Goal: Task Accomplishment & Management: Use online tool/utility

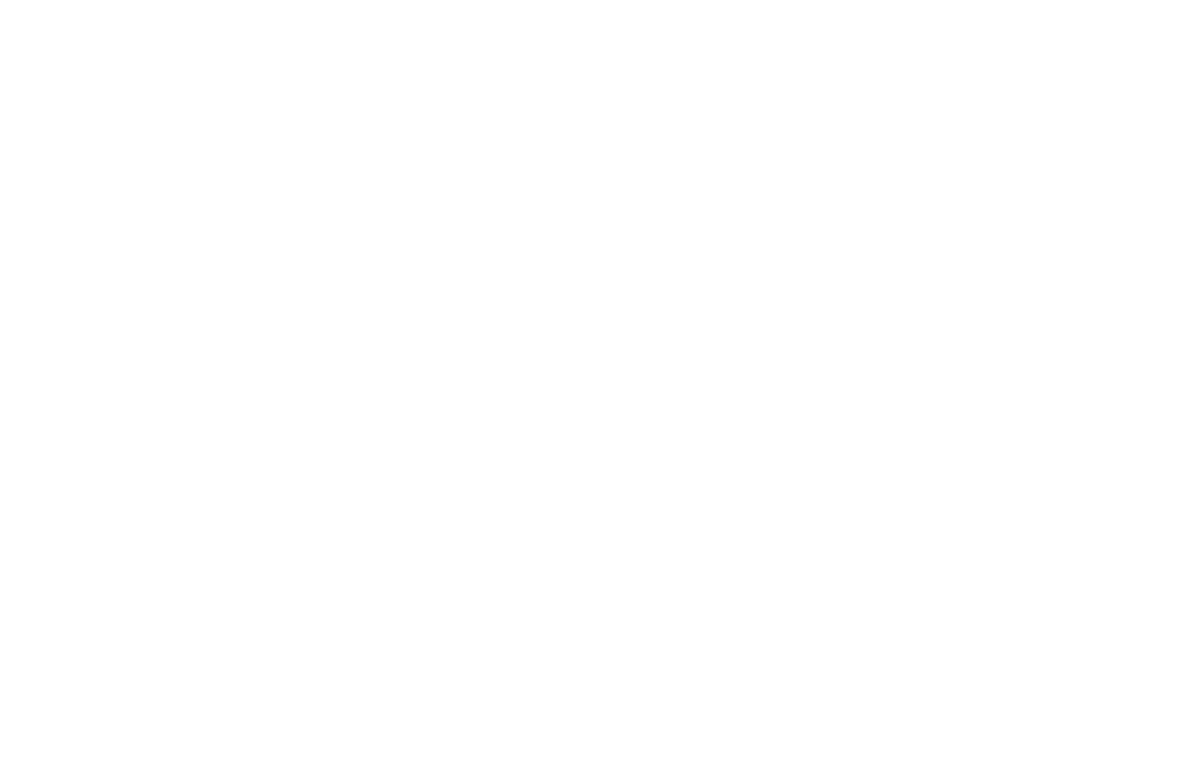
scroll to position [6, 0]
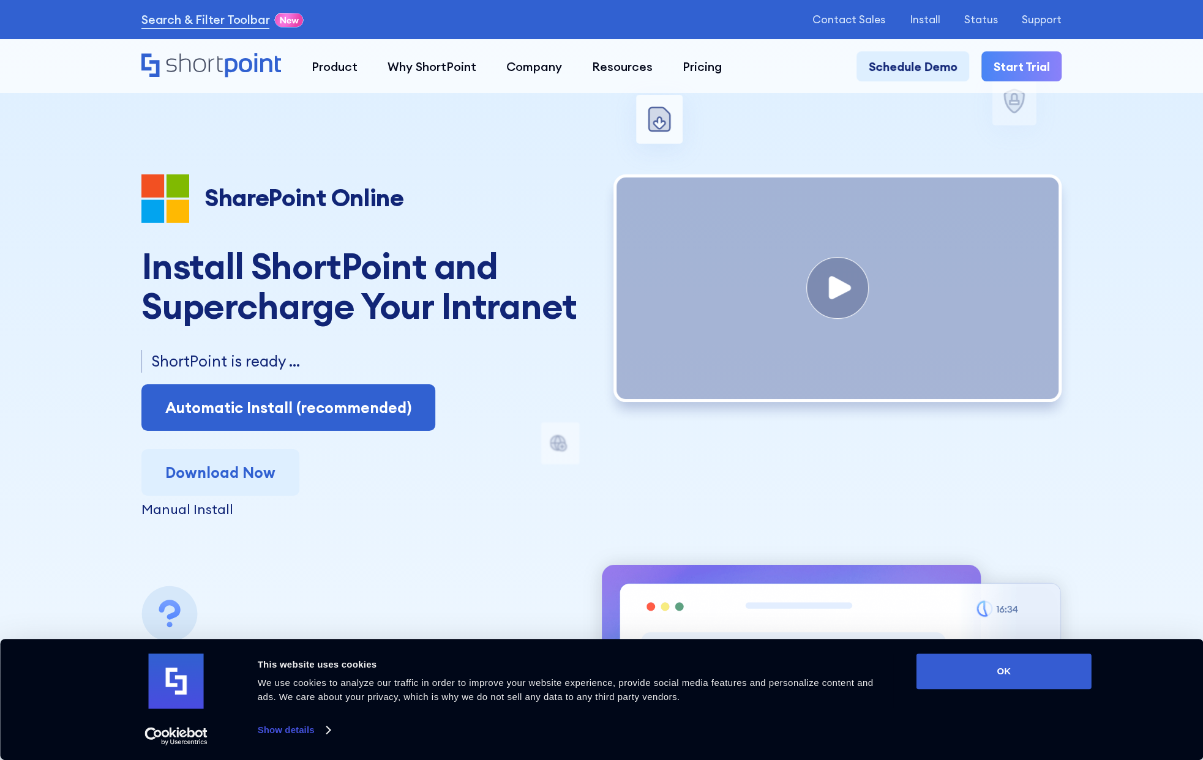
click at [302, 386] on div "ShortPoint is ready ... Automatic Install (recommended) Or Install Manually" at bounding box center [365, 390] width 448 height 81
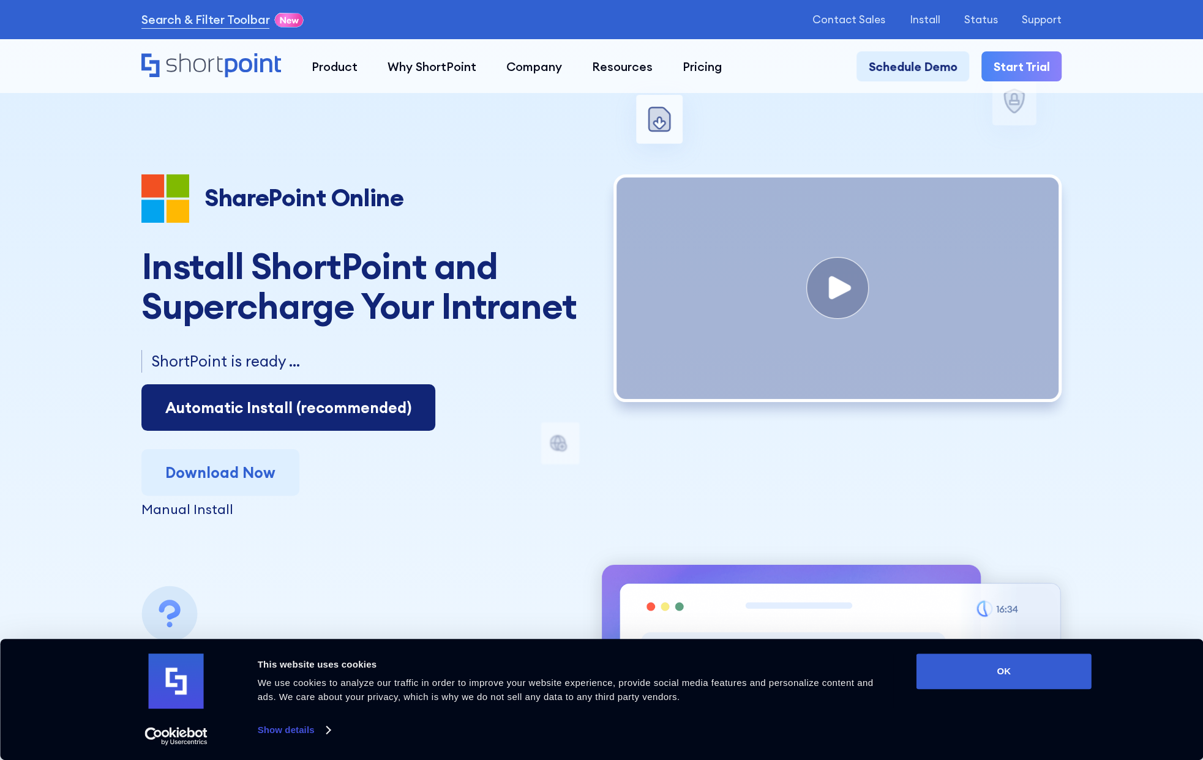
click at [294, 410] on link "Automatic Install (recommended)" at bounding box center [288, 407] width 294 height 47
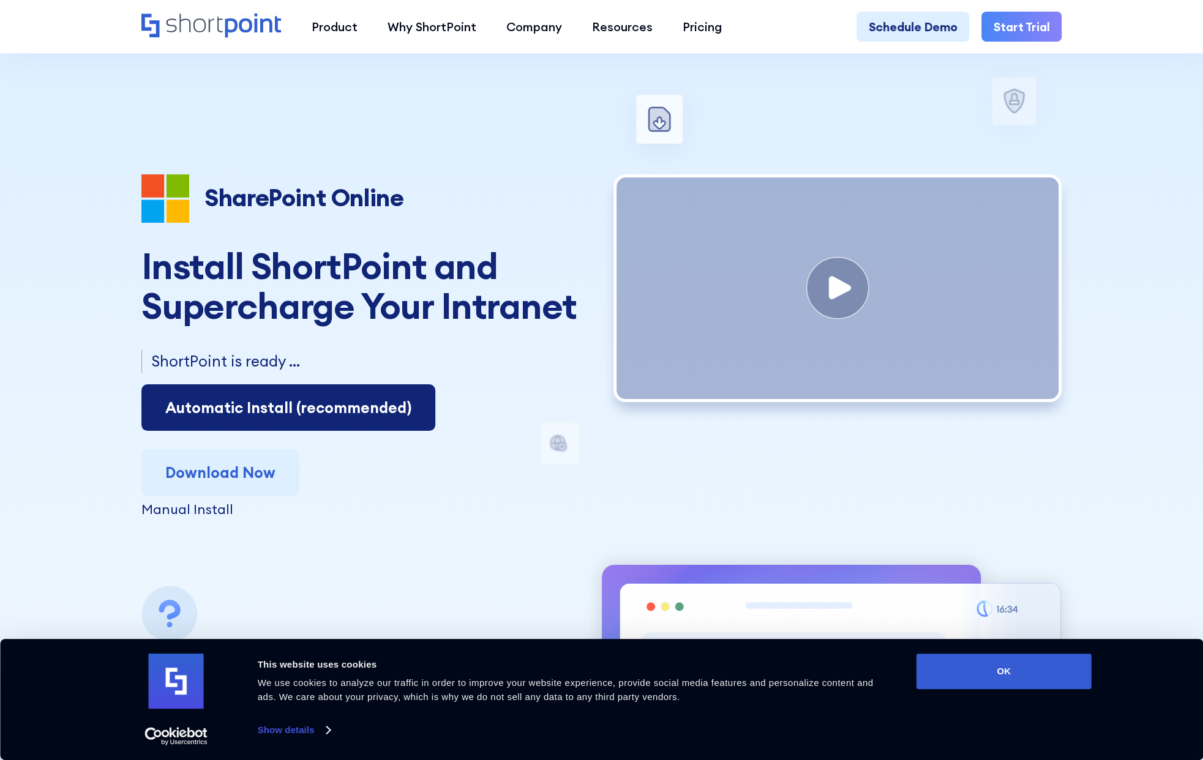
scroll to position [184, 0]
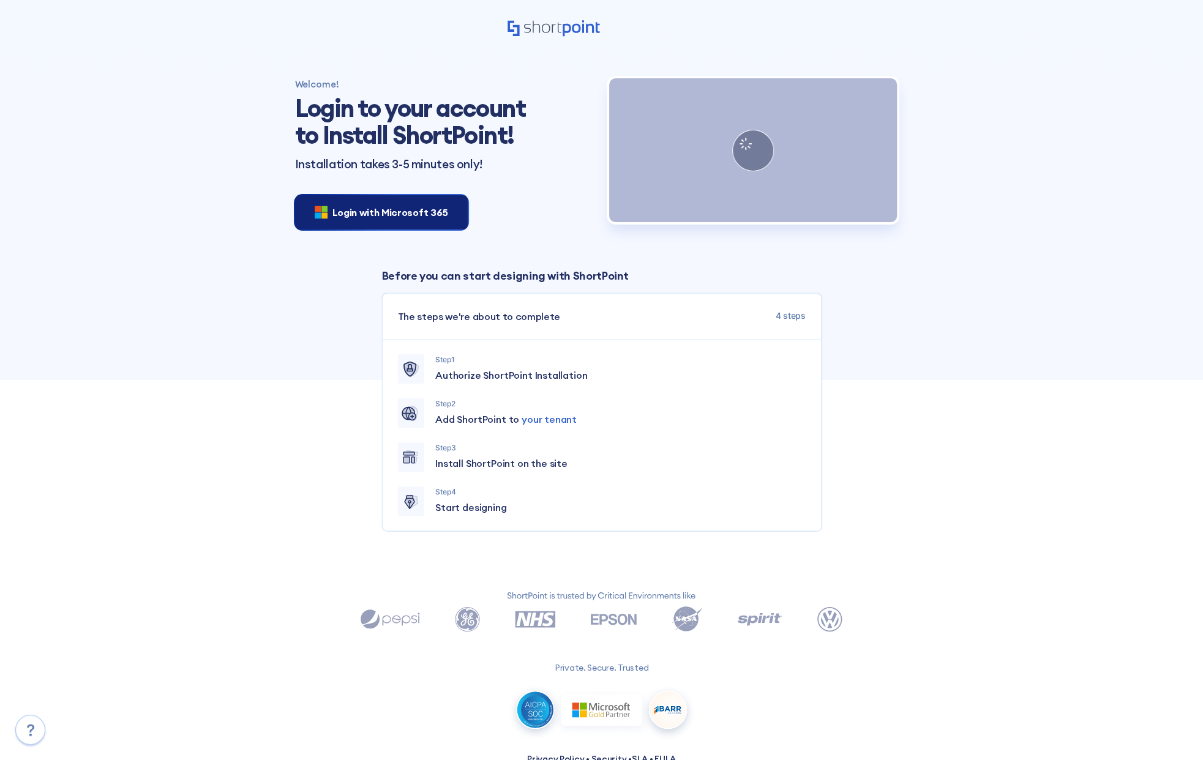
click at [400, 223] on div "Login with Microsoft 365" at bounding box center [381, 212] width 173 height 34
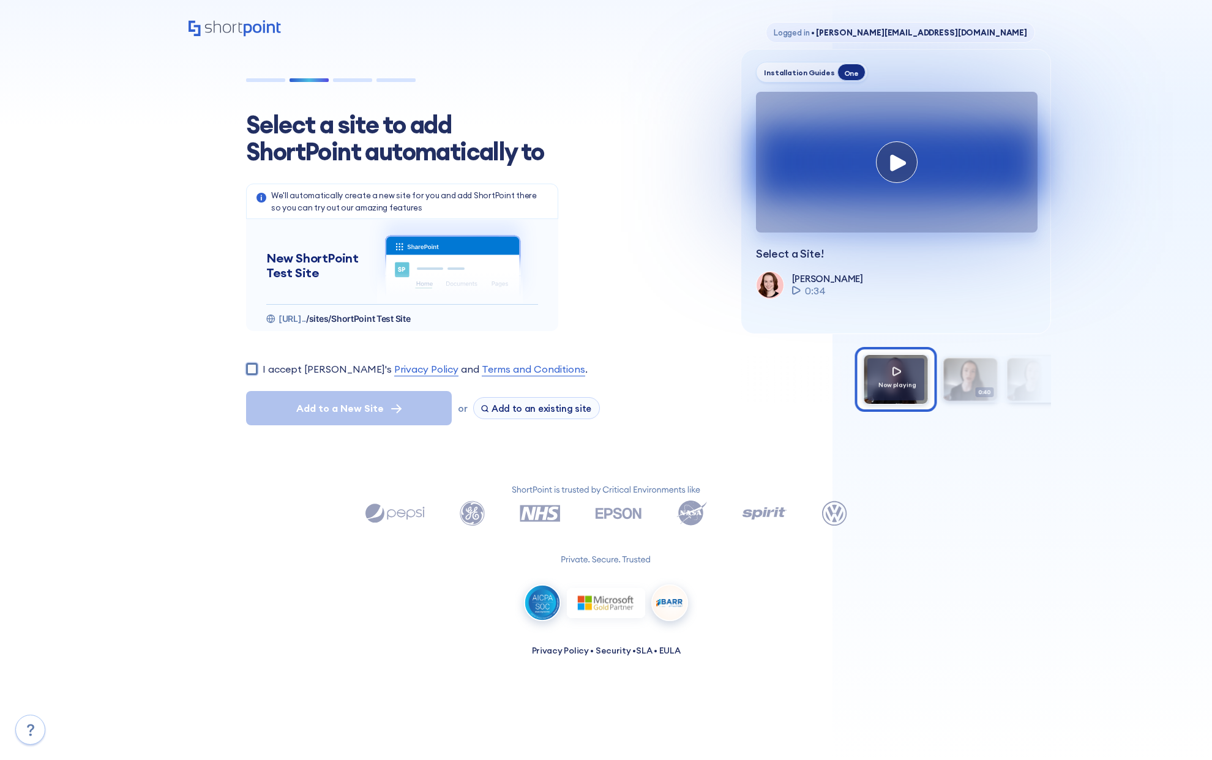
click at [256, 367] on input "I accept ShortPoint's Privacy Policy and Terms and Conditions ." at bounding box center [252, 369] width 12 height 12
checkbox input "true"
click at [294, 407] on button "Add to a New Site" at bounding box center [349, 408] width 206 height 34
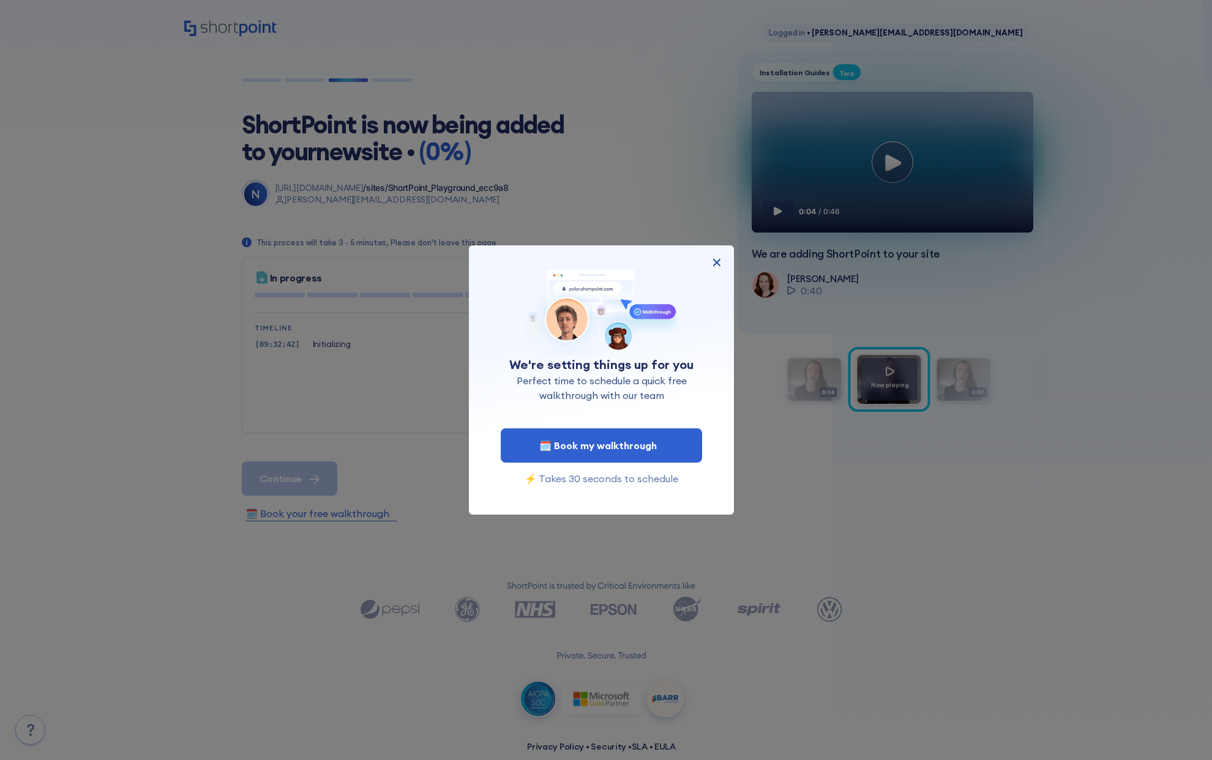
click at [715, 259] on img at bounding box center [716, 262] width 15 height 15
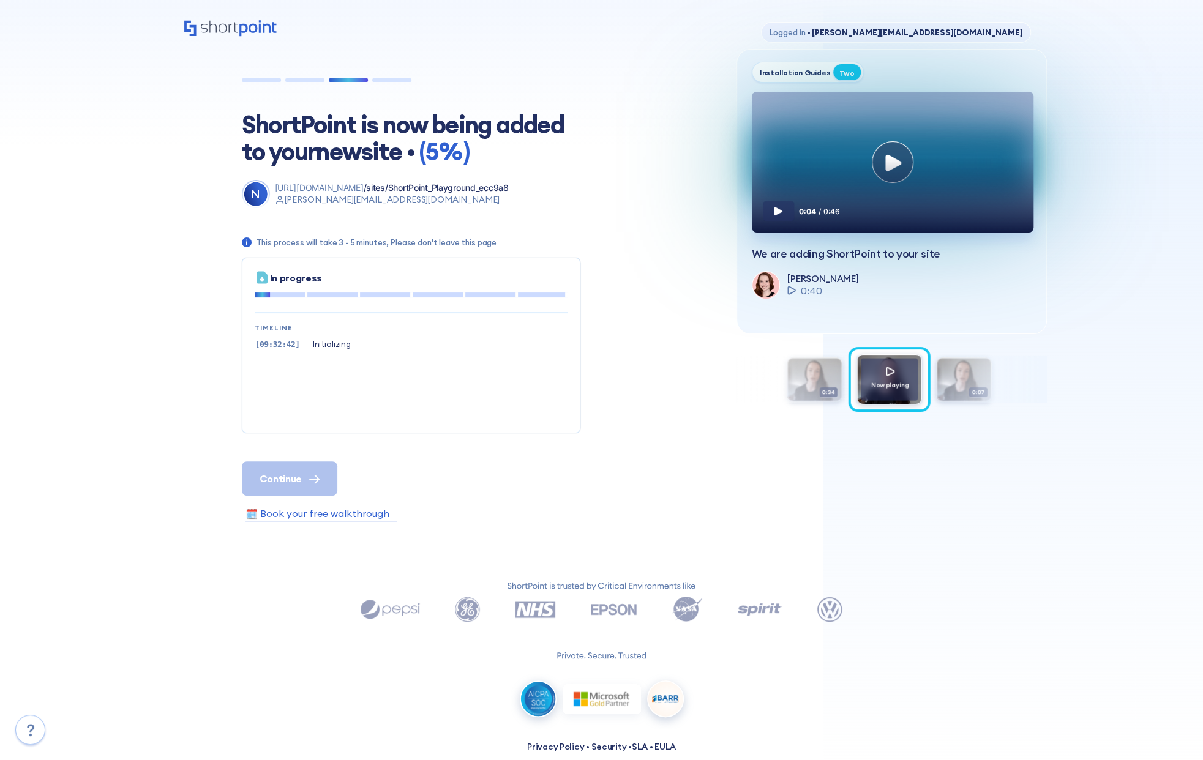
click at [829, 739] on aside "Privacy Policy • Security • SLA • EULA" at bounding box center [601, 671] width 749 height 184
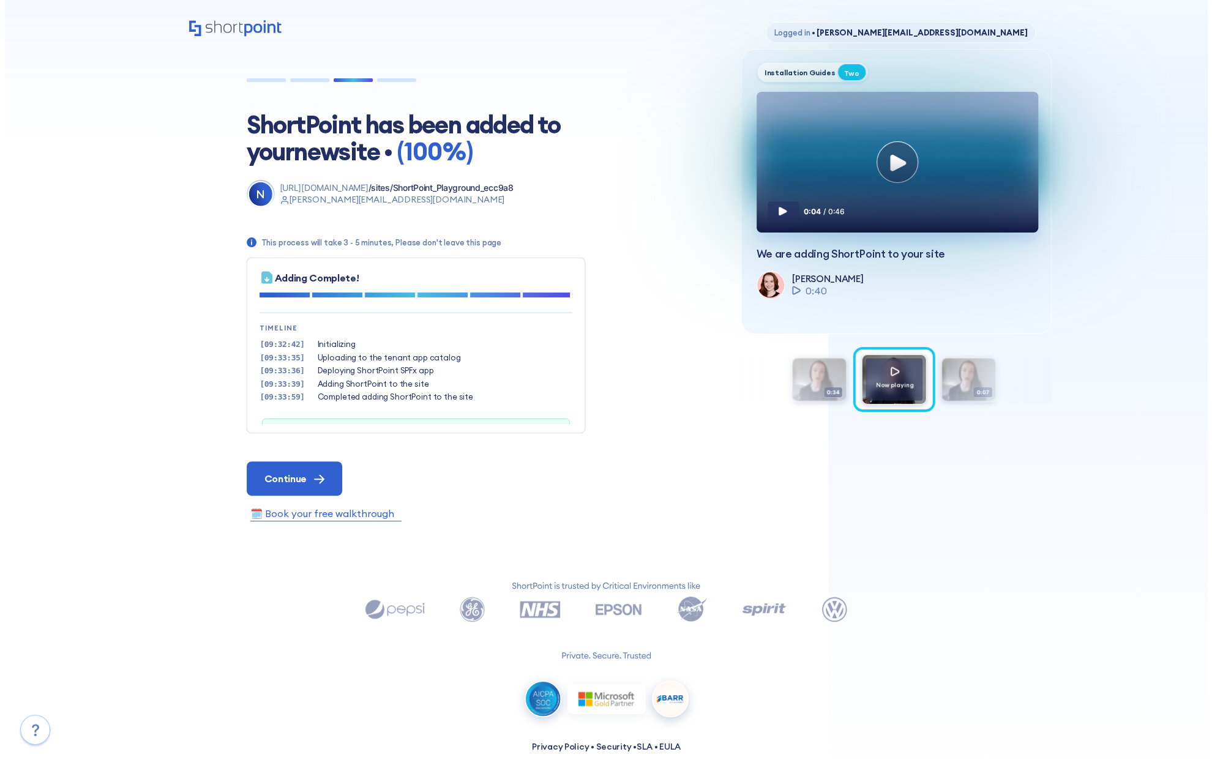
scroll to position [37, 0]
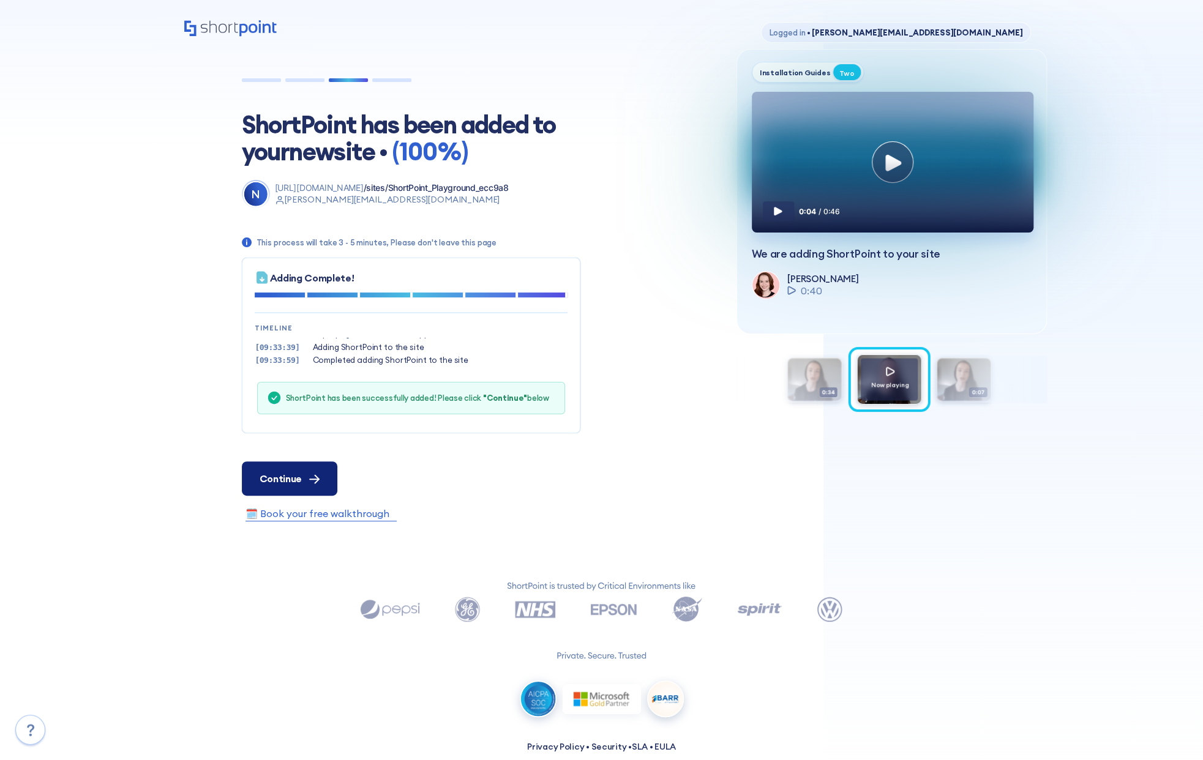
click at [299, 479] on span "Continue" at bounding box center [280, 478] width 42 height 15
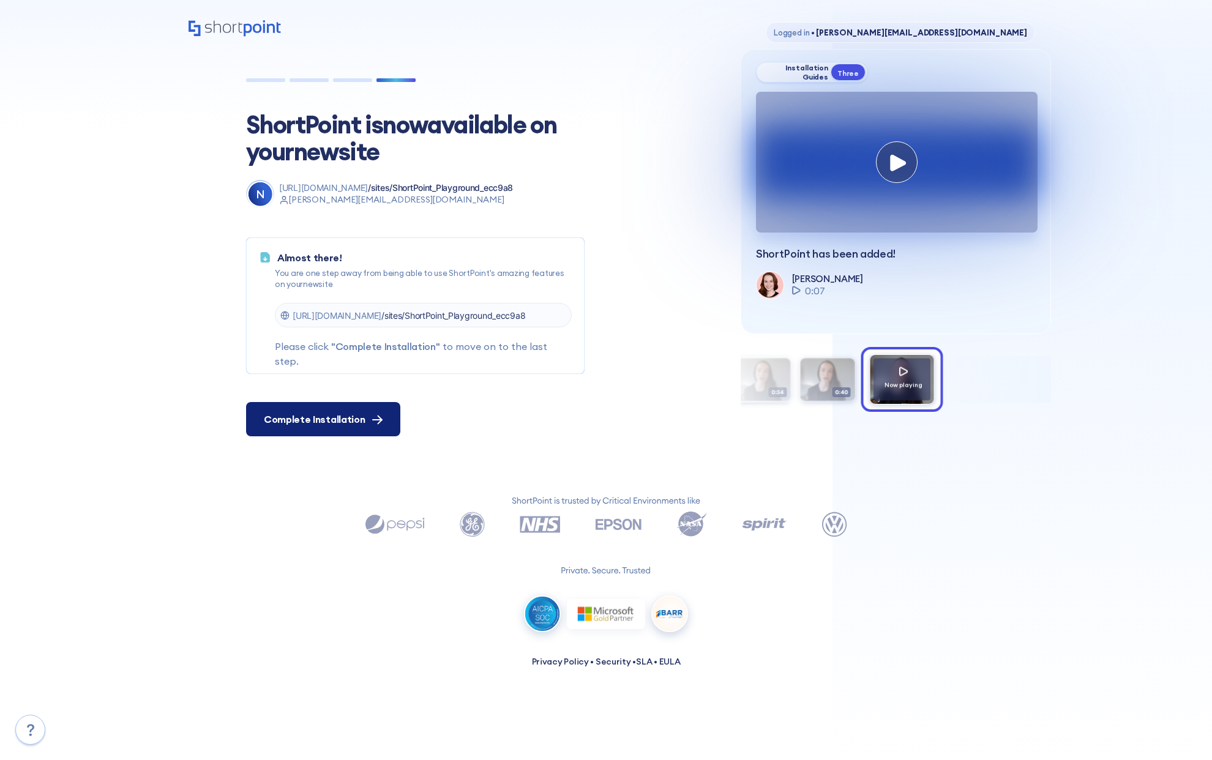
click at [372, 423] on icon at bounding box center [377, 420] width 10 height 10
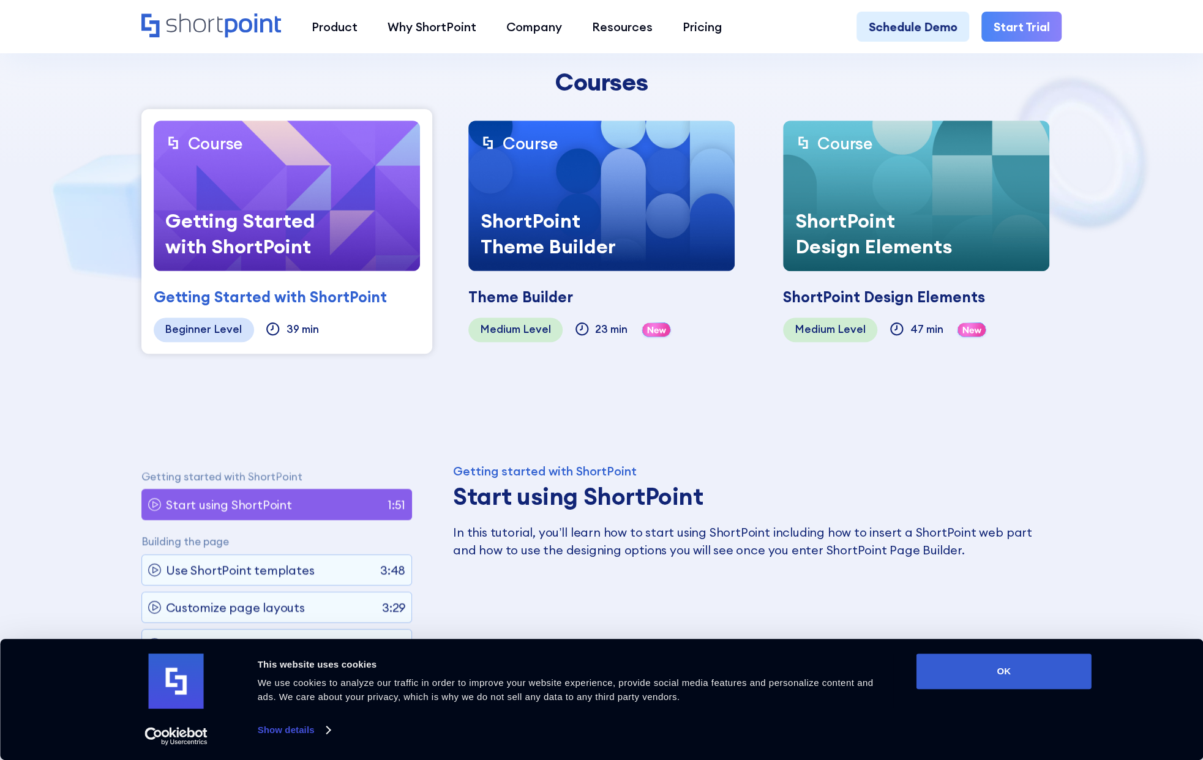
scroll to position [490, 0]
